Goal: Information Seeking & Learning: Learn about a topic

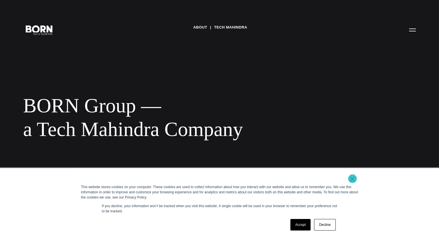
click at [352, 179] on link "×" at bounding box center [352, 179] width 7 height 5
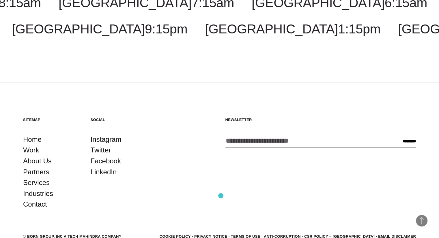
scroll to position [1038, 0]
click at [36, 155] on link "About Us" at bounding box center [37, 160] width 29 height 11
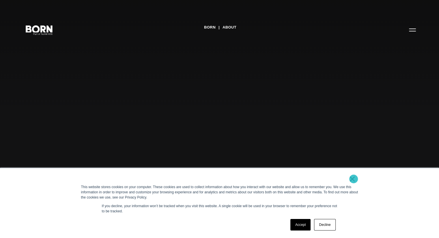
click at [354, 179] on link "×" at bounding box center [352, 179] width 7 height 5
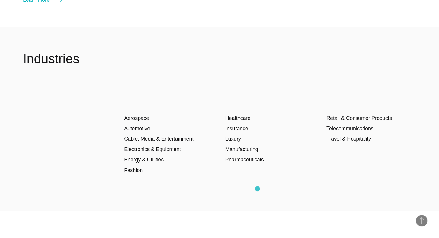
scroll to position [930, 0]
click at [349, 127] on link "Telecommunications" at bounding box center [349, 129] width 47 height 6
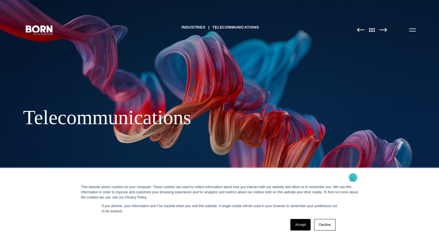
click at [353, 178] on link "×" at bounding box center [352, 179] width 7 height 5
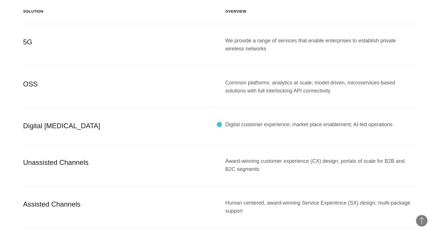
scroll to position [561, 0]
